Goal: Task Accomplishment & Management: Complete application form

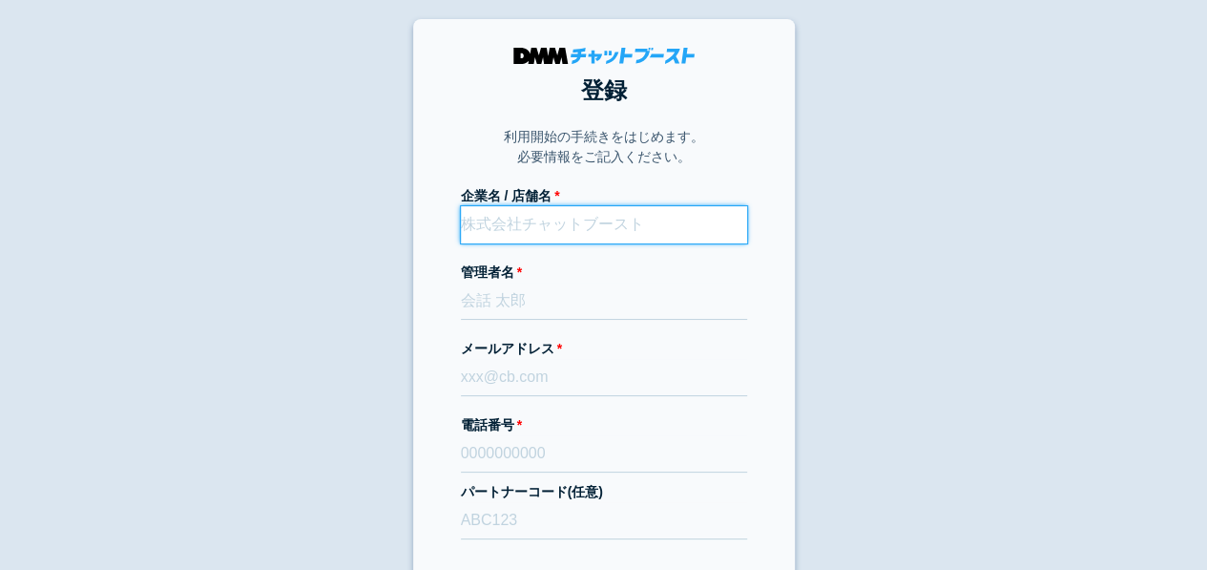
click at [569, 220] on input "企業名 / 店舗名" at bounding box center [604, 224] width 286 height 37
type input "株式会社T-Advance"
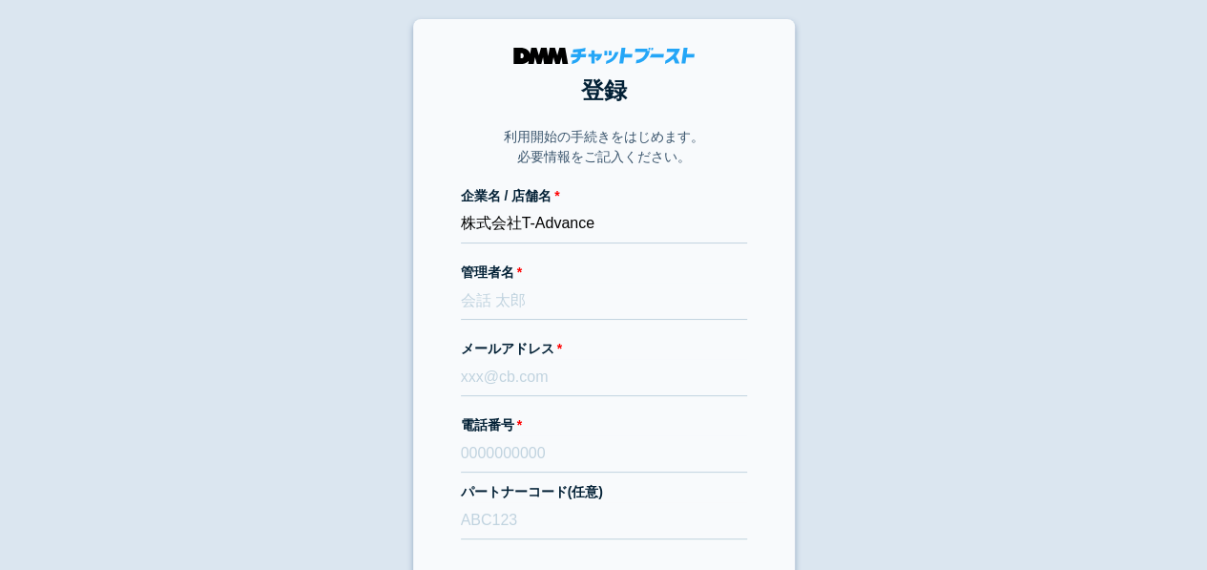
type input "TETSUYA TAGO"
type input "[EMAIL_ADDRESS][DOMAIN_NAME]"
type input "09066256577"
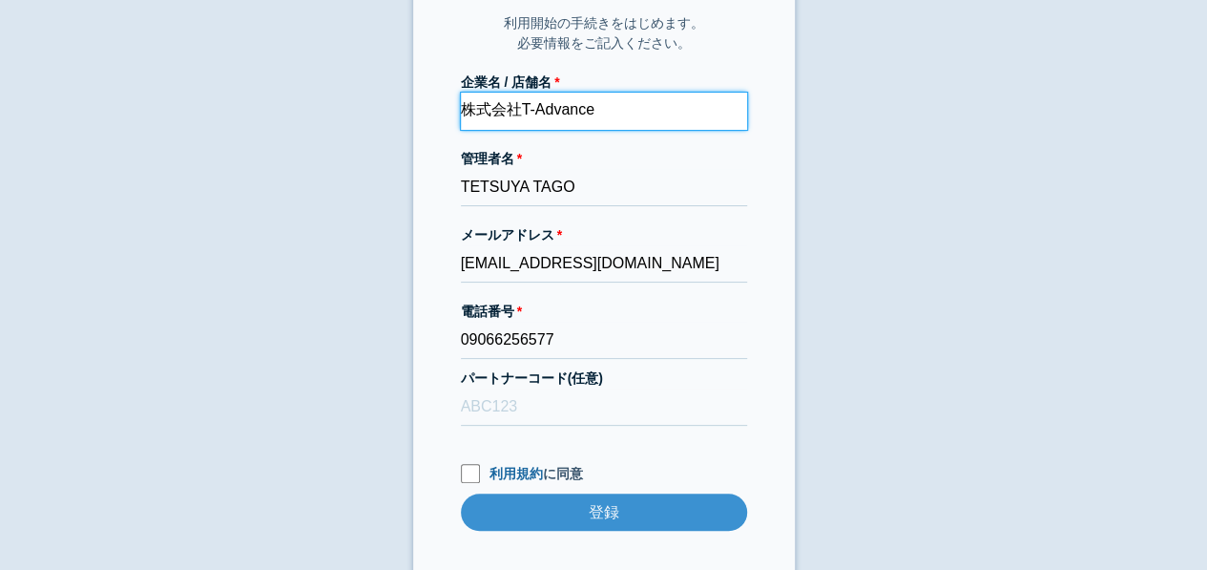
scroll to position [115, 0]
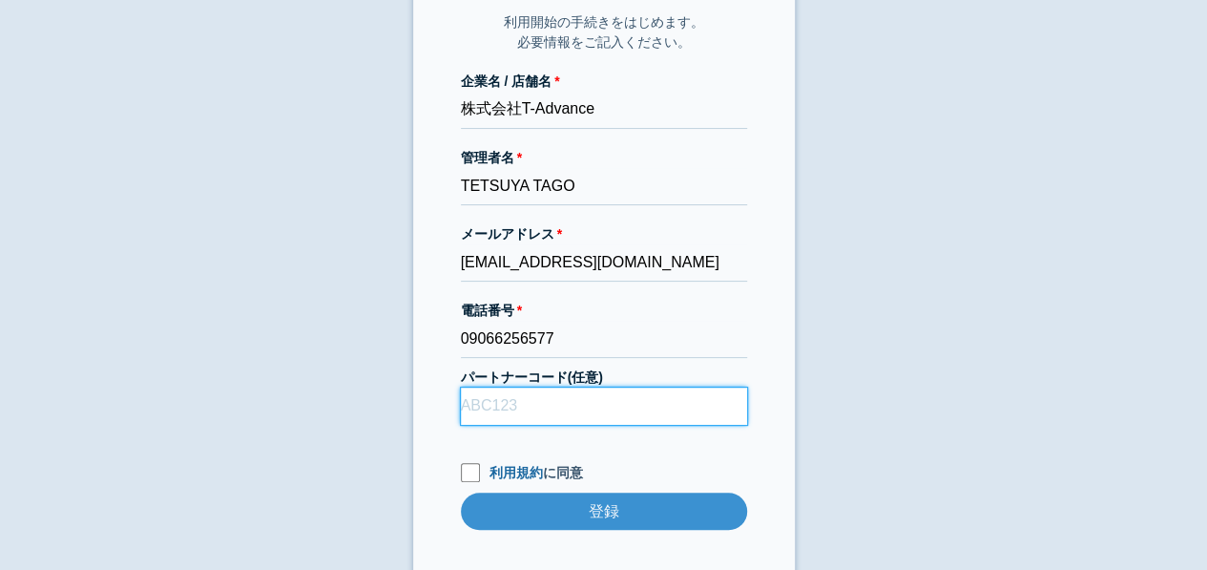
click at [642, 408] on input "パートナーコード(任意)" at bounding box center [604, 405] width 286 height 37
type input "D22013"
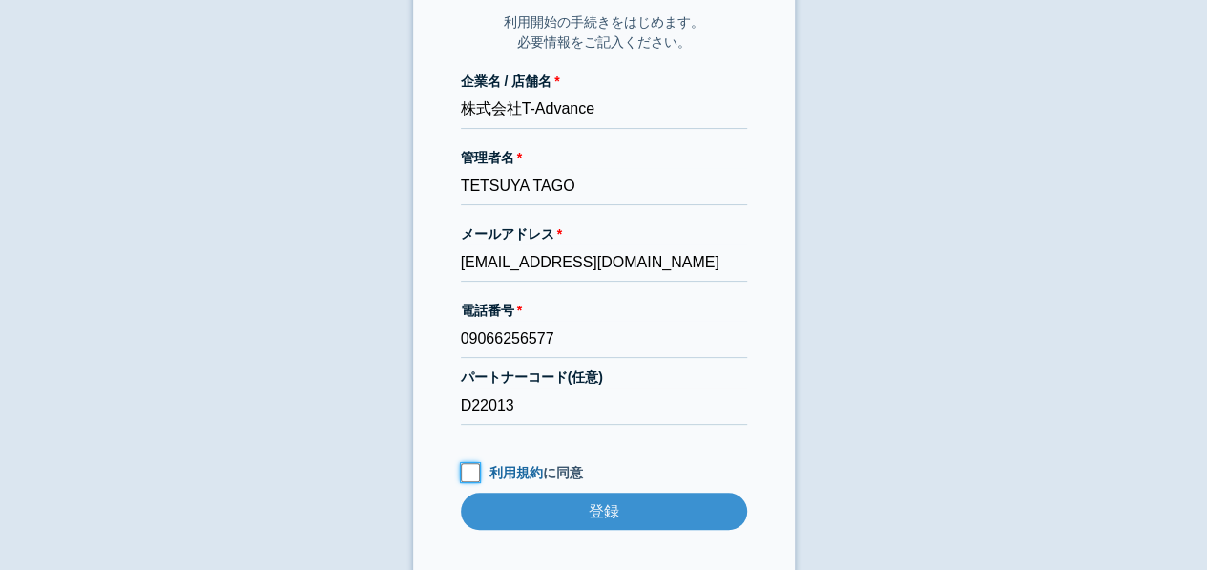
click at [468, 470] on input "利用規約 に同意" at bounding box center [470, 472] width 19 height 19
checkbox input "true"
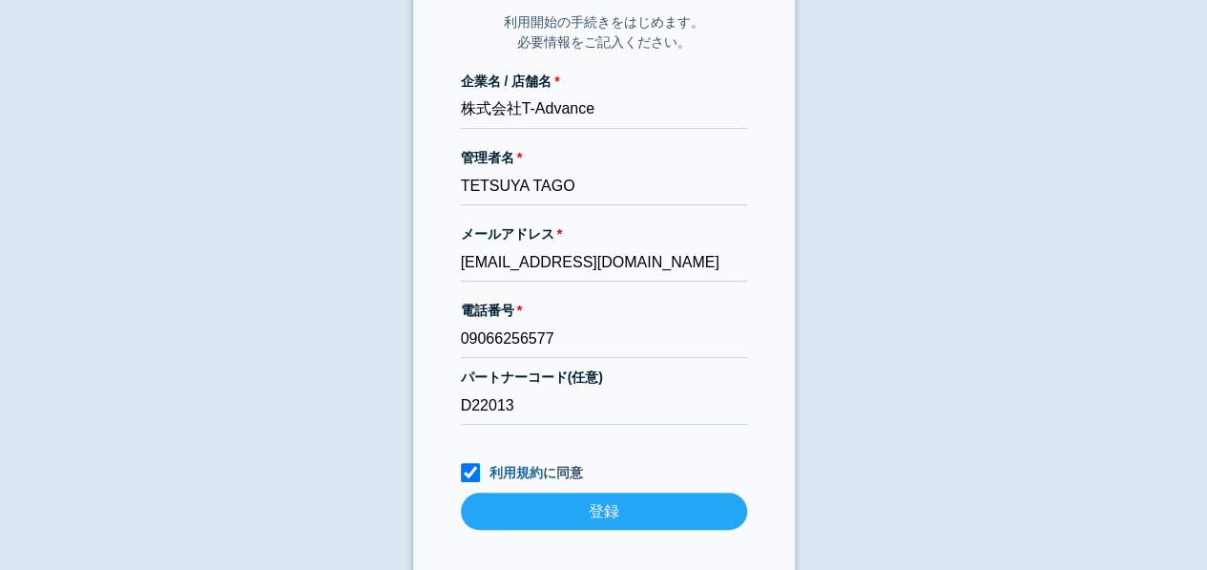
click at [550, 526] on input "登録" at bounding box center [604, 510] width 286 height 37
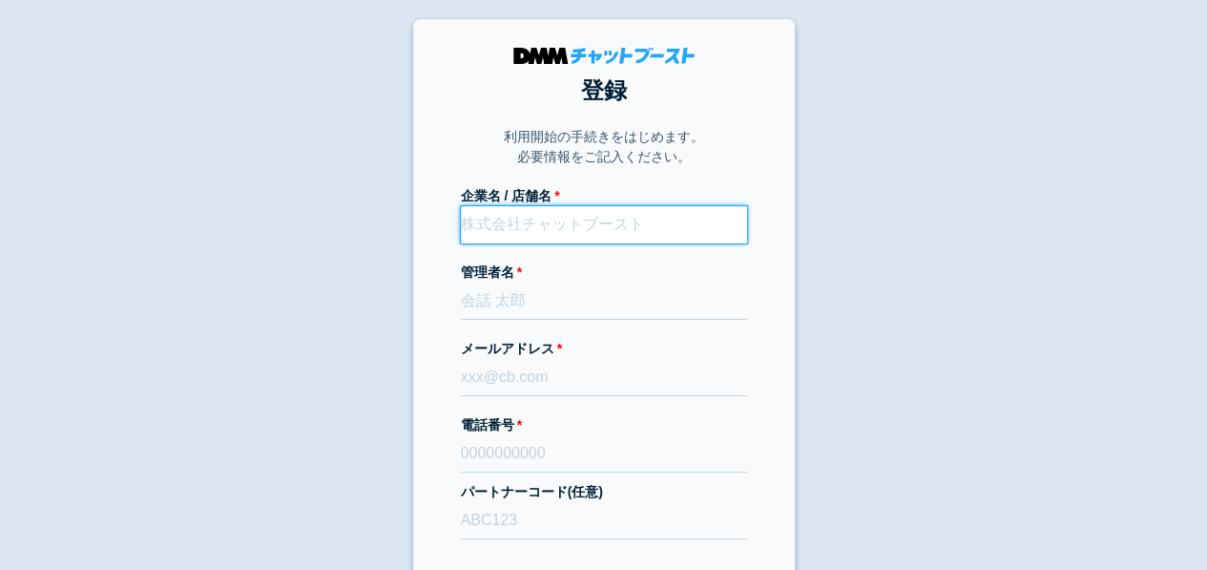
drag, startPoint x: 0, startPoint y: 0, endPoint x: 557, endPoint y: 224, distance: 600.8
click at [557, 224] on input "企業名 / 店舗名" at bounding box center [604, 224] width 286 height 37
type input "株式会社T-Advance"
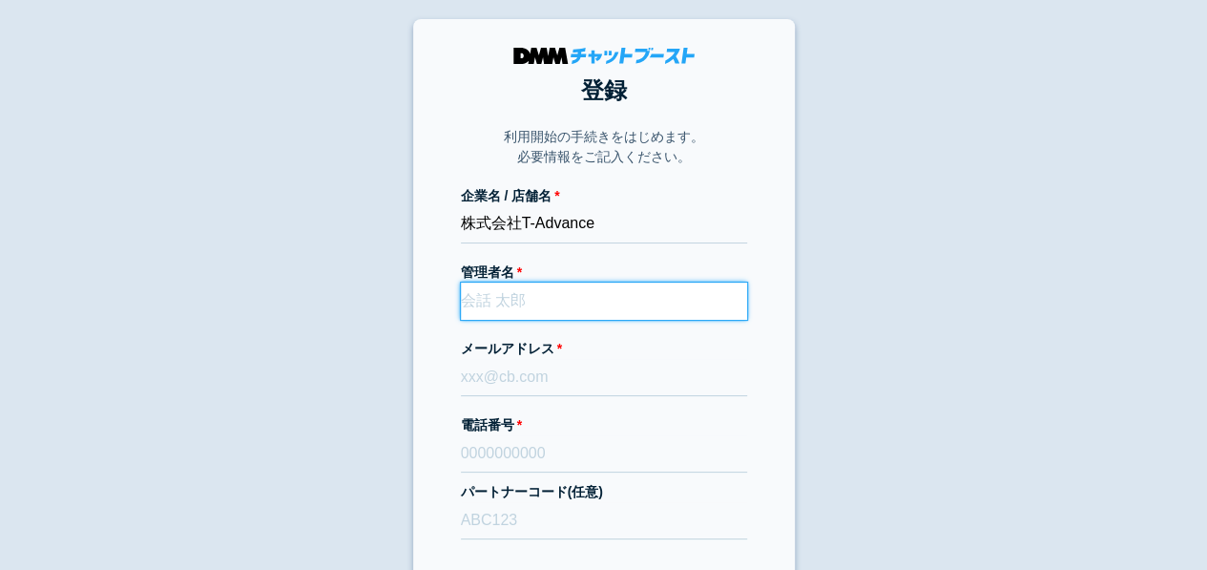
type input "TETSUYA TAGO"
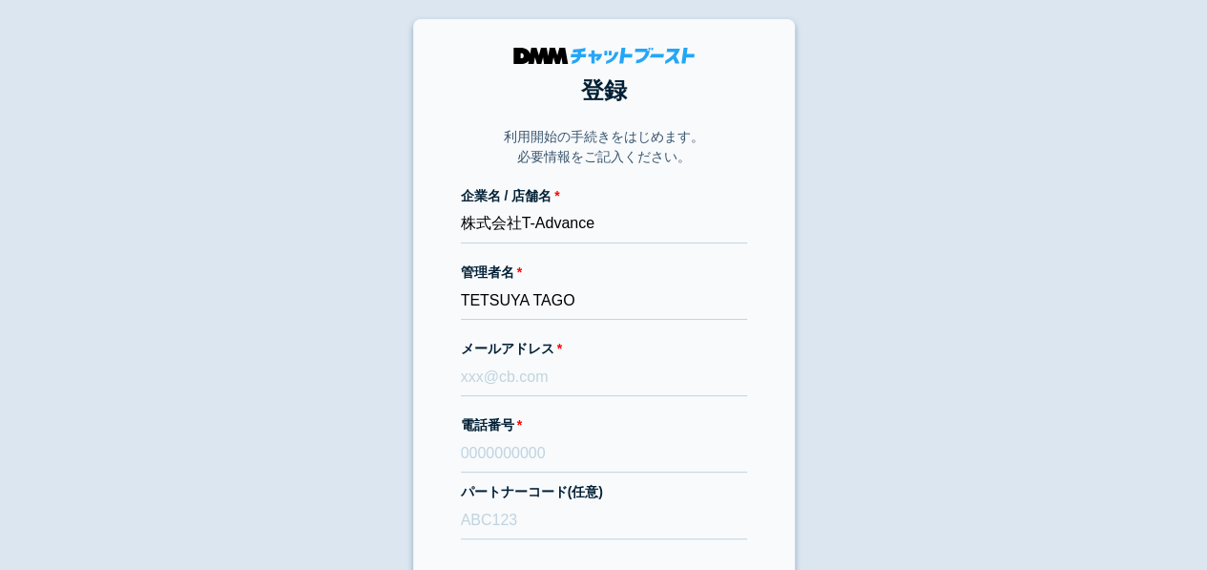
type input "t_tago6577@yahoo.co.jp"
type input "09066256577"
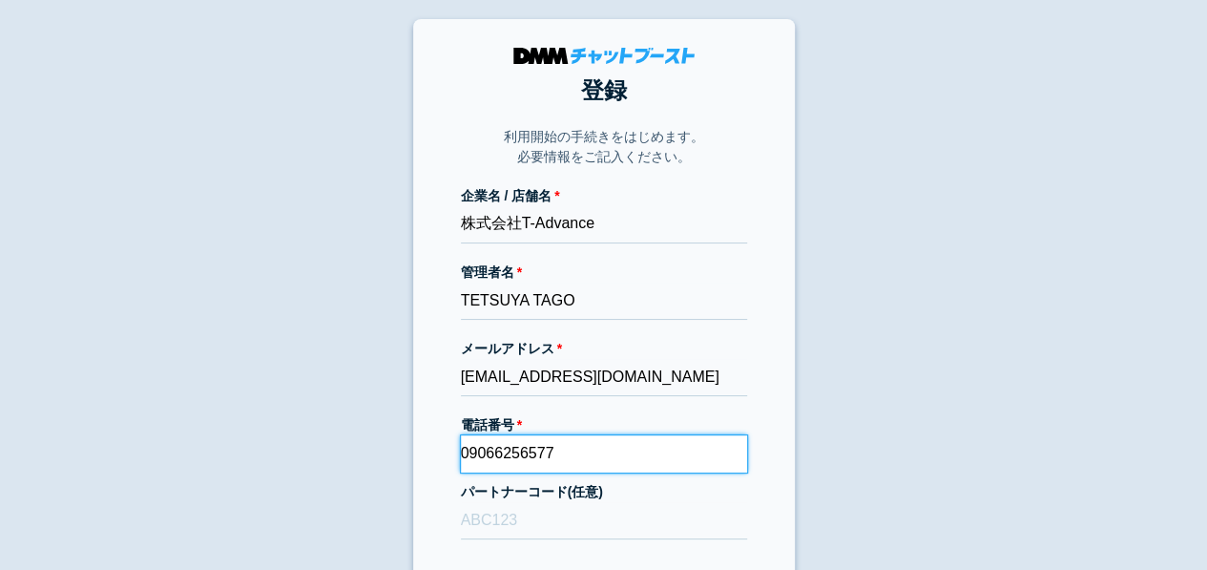
type input "D22013"
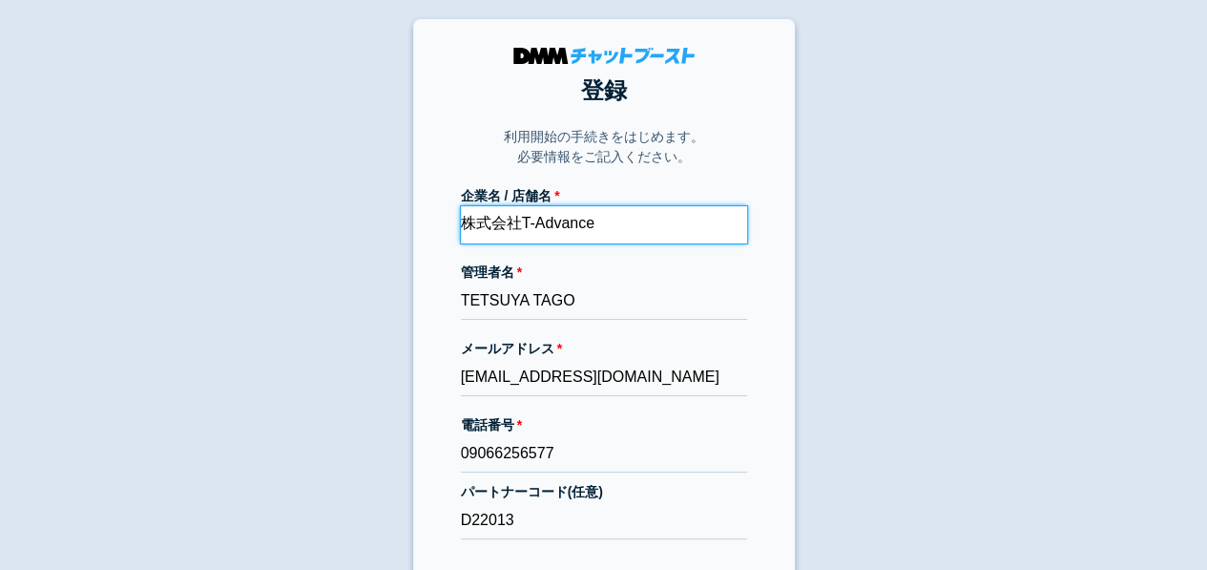
scroll to position [142, 0]
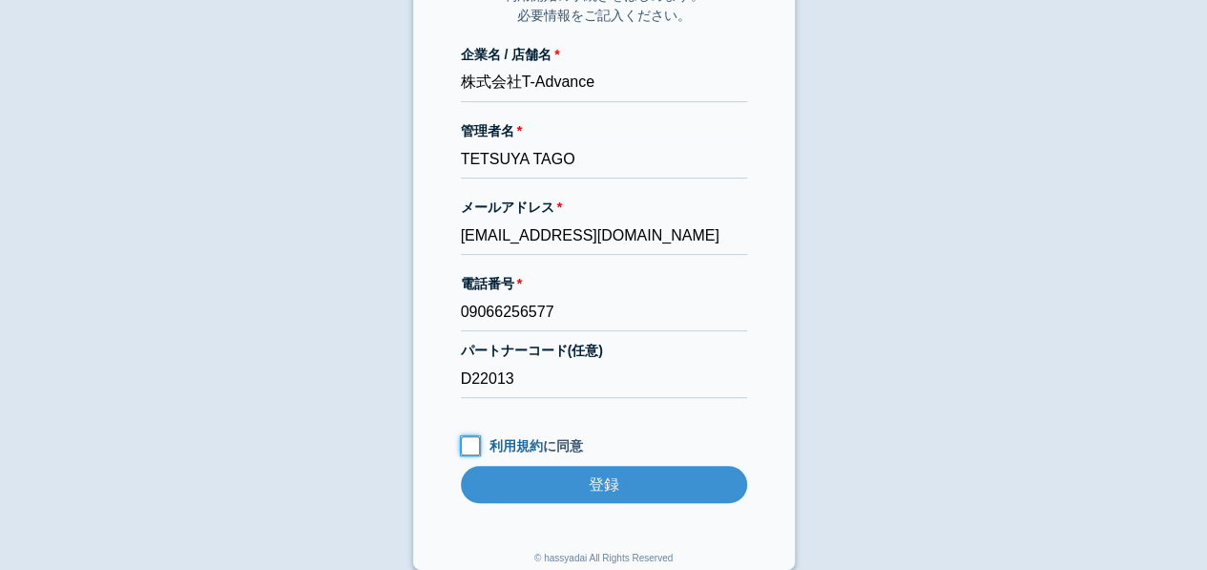
click at [464, 448] on input "利用規約 に同意" at bounding box center [470, 445] width 19 height 19
checkbox input "true"
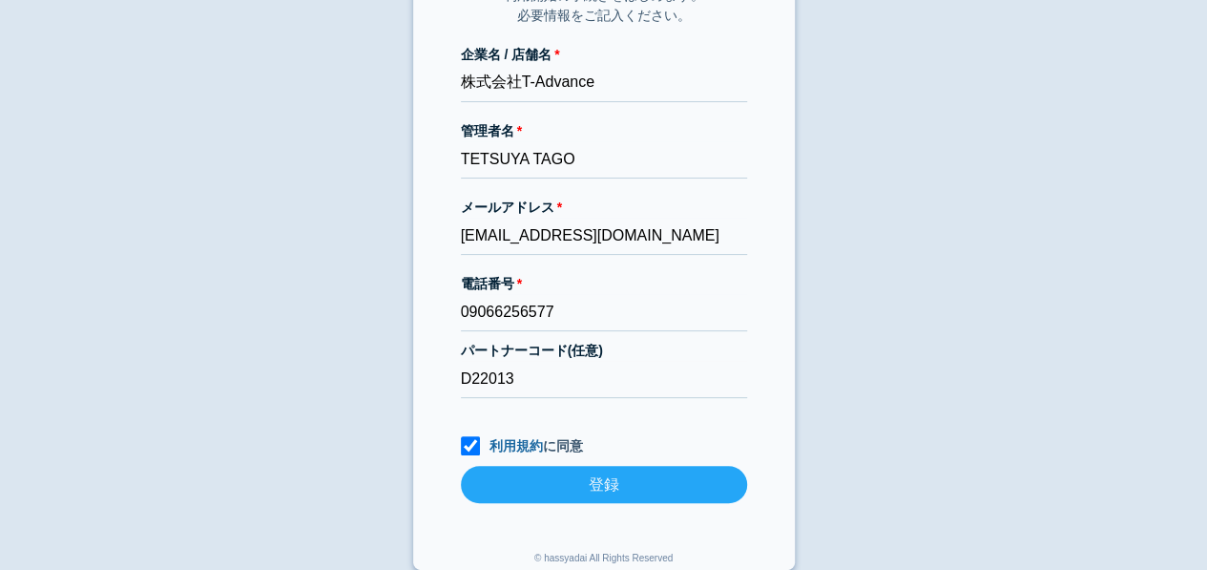
click at [549, 482] on input "登録" at bounding box center [604, 484] width 286 height 37
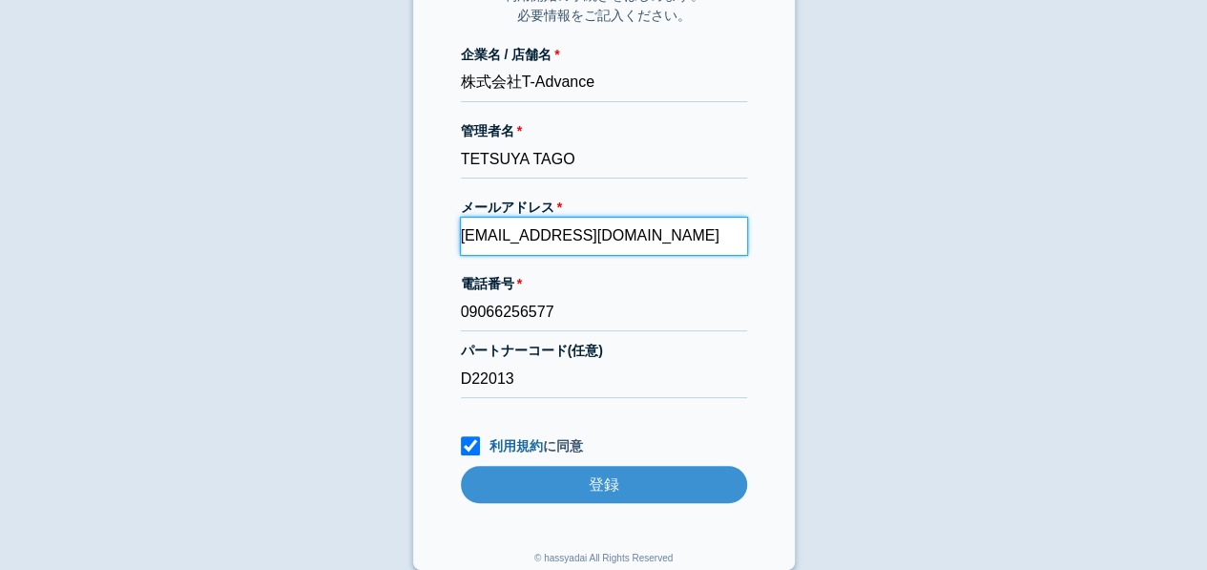
scroll to position [0, 0]
